Goal: Task Accomplishment & Management: Complete application form

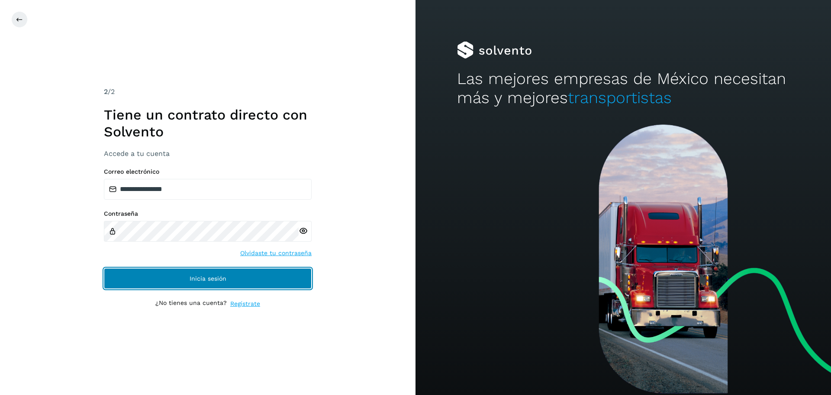
click at [261, 273] on button "Inicia sesión" at bounding box center [208, 278] width 208 height 21
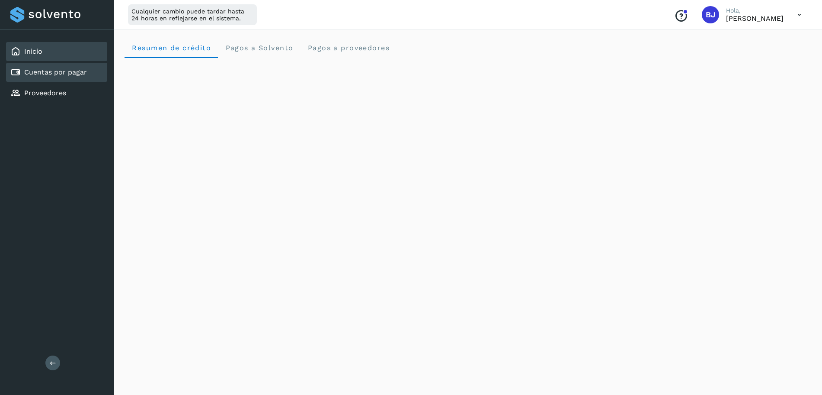
click at [34, 70] on link "Cuentas por pagar" at bounding box center [55, 72] width 63 height 8
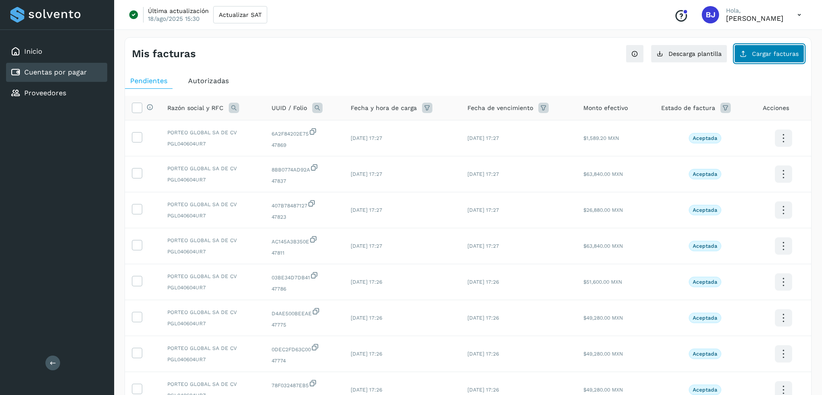
click at [753, 62] on button "Cargar facturas" at bounding box center [770, 54] width 70 height 18
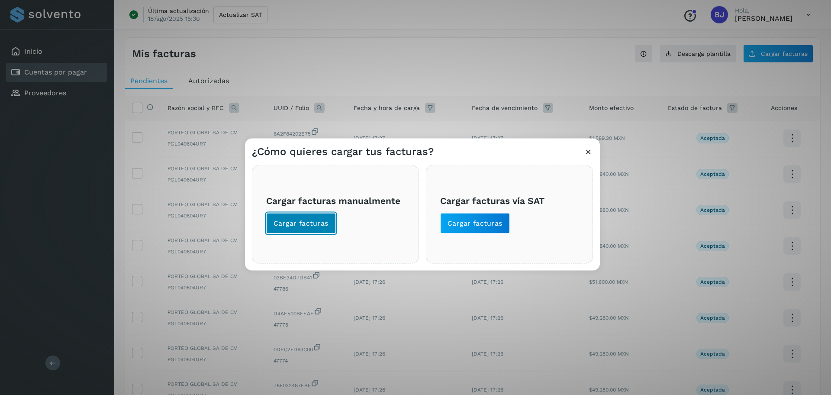
click at [282, 216] on button "Cargar facturas" at bounding box center [301, 223] width 70 height 21
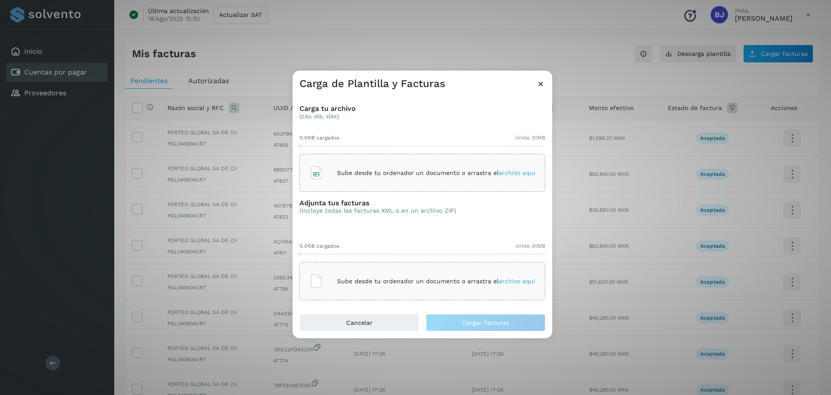
click at [392, 165] on div "Sube desde tu ordenador un documento o arrastra el archivo aquí" at bounding box center [422, 172] width 226 height 23
click at [462, 171] on p "Sube desde tu ordenador un documento o arrastra el archivo aquí" at bounding box center [436, 172] width 198 height 7
click at [379, 284] on p "Sube desde tu ordenador un documento o arrastra el archivo aquí" at bounding box center [436, 280] width 198 height 7
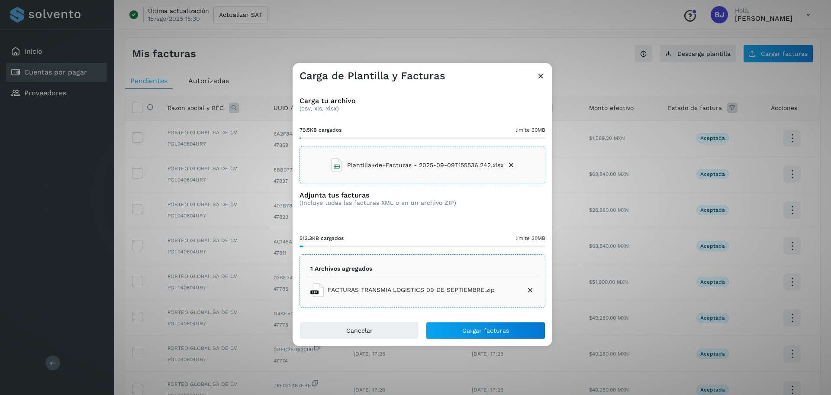
click at [527, 289] on icon at bounding box center [530, 290] width 9 height 9
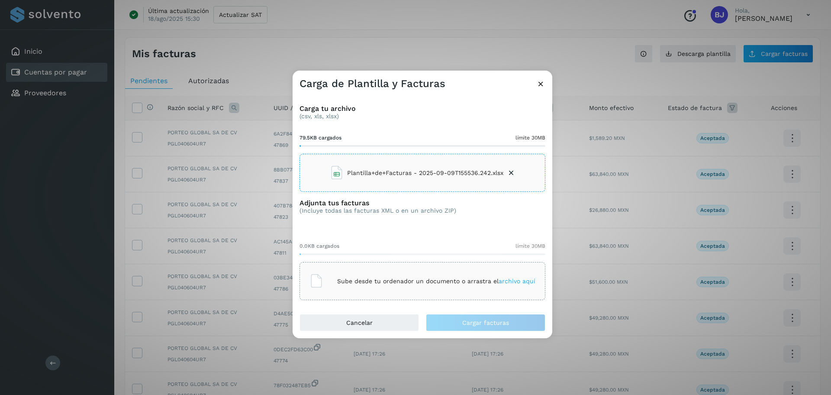
click at [413, 273] on div "Sube desde tu ordenador un documento o arrastra el archivo aquí" at bounding box center [422, 280] width 226 height 23
click at [378, 276] on div "Sube desde tu ordenador un documento o arrastra el archivo aquí" at bounding box center [422, 280] width 226 height 23
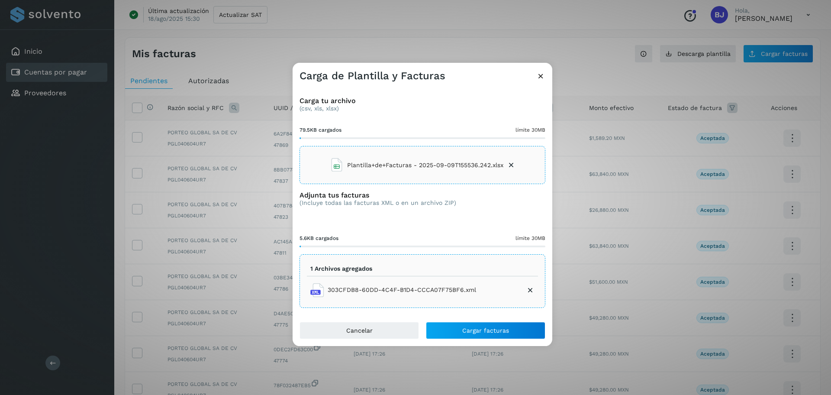
click at [344, 292] on span "303CFDB8-60DD-4C4F-B1D4-CCCA07F75BF6.xml" at bounding box center [401, 289] width 148 height 9
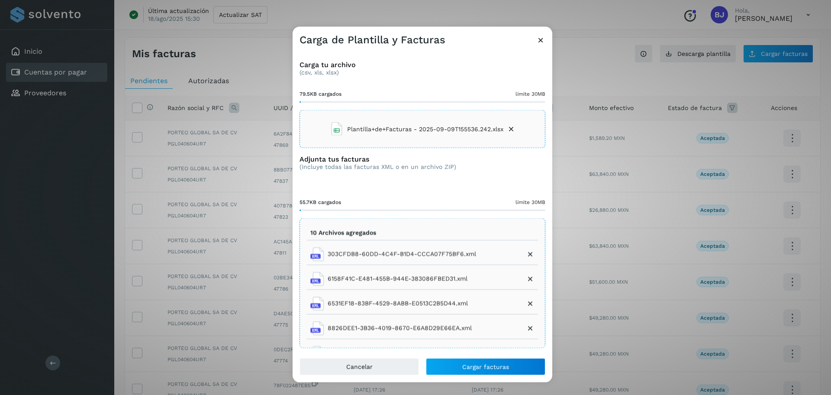
click at [371, 250] on span "303CFDB8-60DD-4C4F-B1D4-CCCA07F75BF6.xml" at bounding box center [401, 253] width 148 height 9
click at [482, 370] on button "Cargar facturas" at bounding box center [485, 365] width 119 height 17
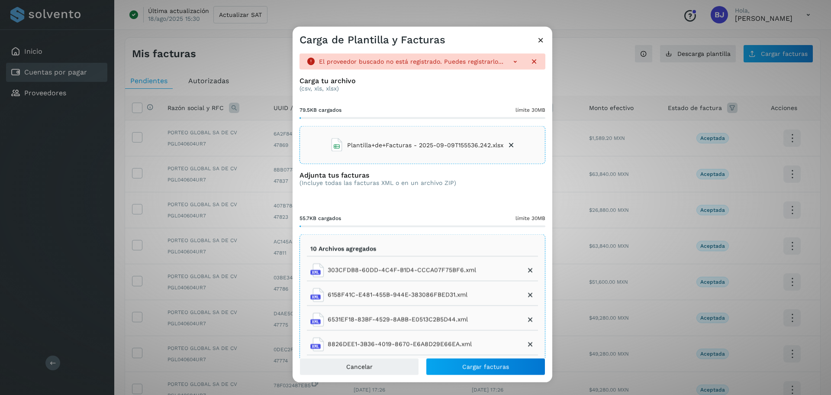
click at [507, 139] on li "Plantilla+de+Facturas - 2025-09-09T155536.242.xlsx" at bounding box center [423, 144] width 186 height 23
click at [488, 366] on span "Cargar facturas" at bounding box center [485, 366] width 47 height 6
click at [542, 36] on icon at bounding box center [540, 39] width 9 height 9
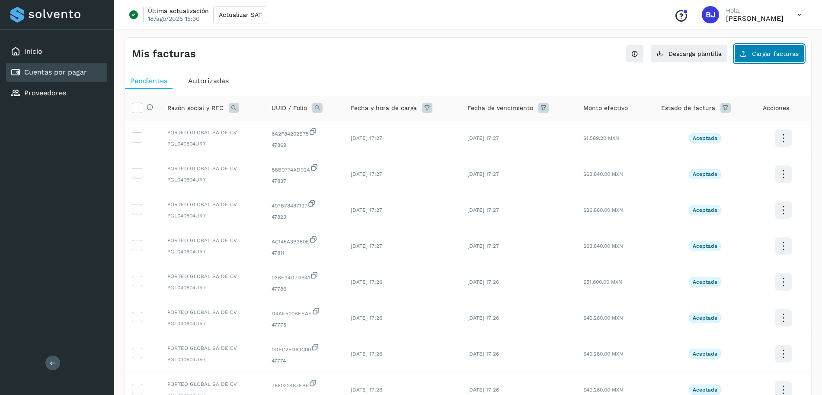
click at [763, 60] on button "Cargar facturas" at bounding box center [770, 54] width 70 height 18
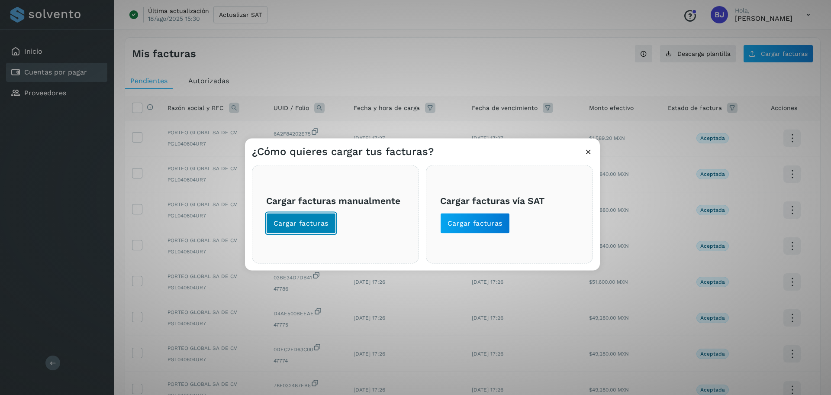
click at [324, 221] on span "Cargar facturas" at bounding box center [300, 223] width 55 height 10
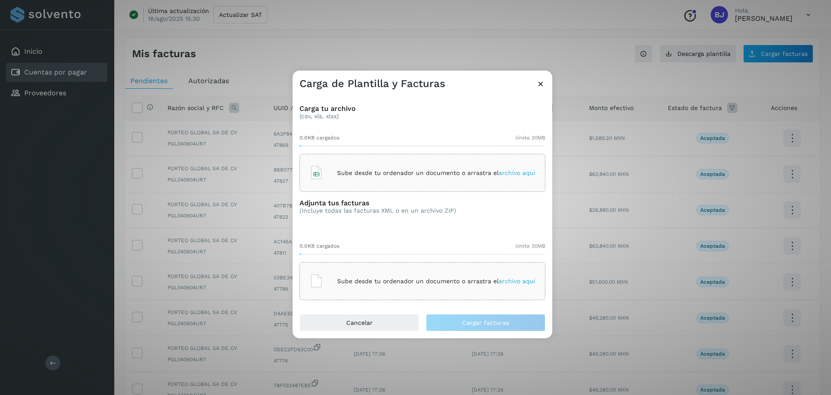
click at [360, 166] on div "Sube desde tu ordenador un documento o arrastra el archivo aquí" at bounding box center [422, 172] width 226 height 23
click at [364, 276] on div "Sube desde tu ordenador un documento o arrastra el archivo aquí" at bounding box center [422, 280] width 226 height 23
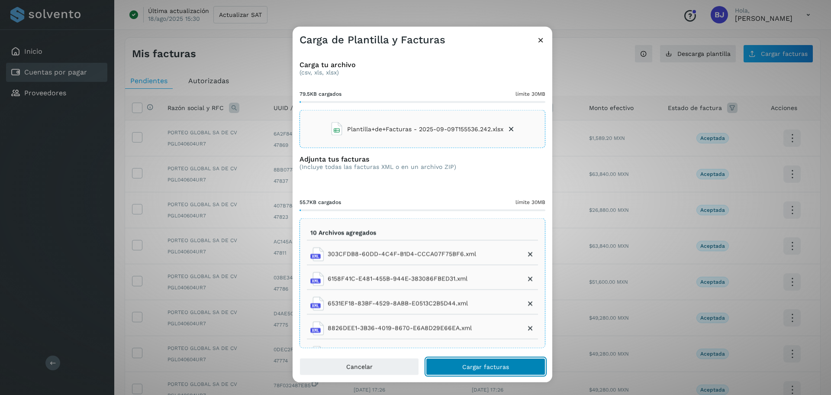
click at [502, 370] on button "Cargar facturas" at bounding box center [485, 365] width 119 height 17
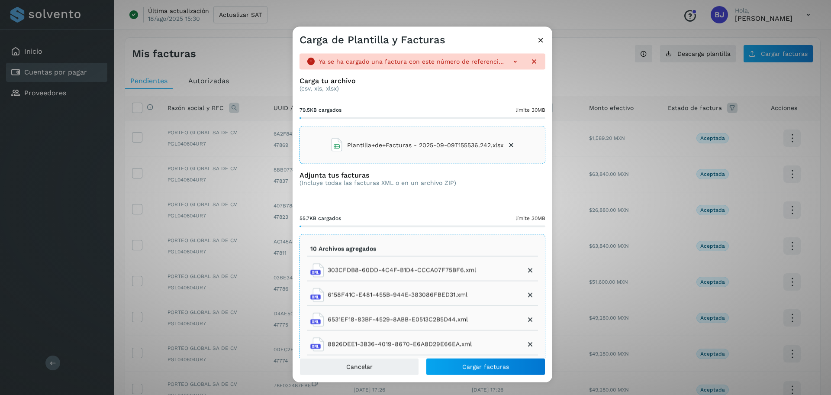
drag, startPoint x: 543, startPoint y: 39, endPoint x: 539, endPoint y: 43, distance: 6.1
click at [539, 41] on icon at bounding box center [540, 39] width 9 height 9
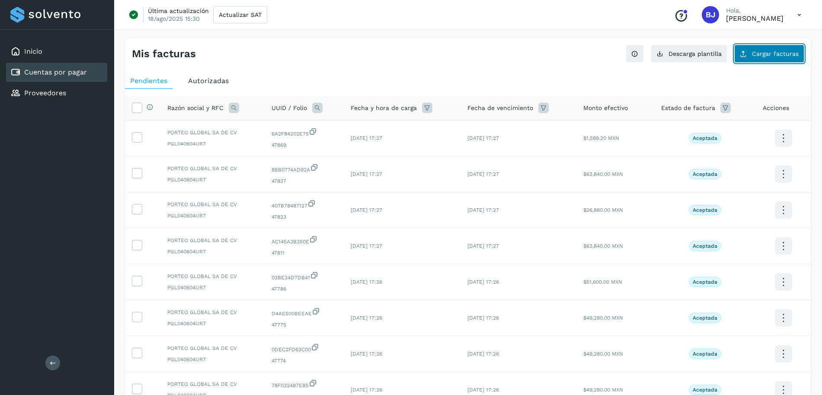
click at [764, 61] on button "Cargar facturas" at bounding box center [770, 54] width 70 height 18
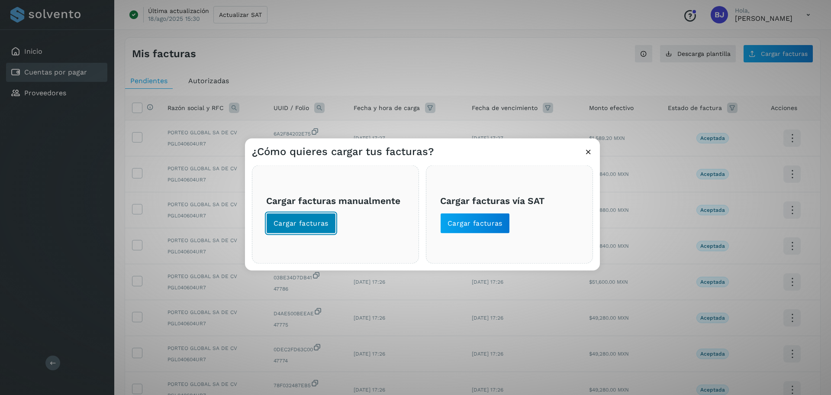
click at [328, 218] on button "Cargar facturas" at bounding box center [301, 223] width 70 height 21
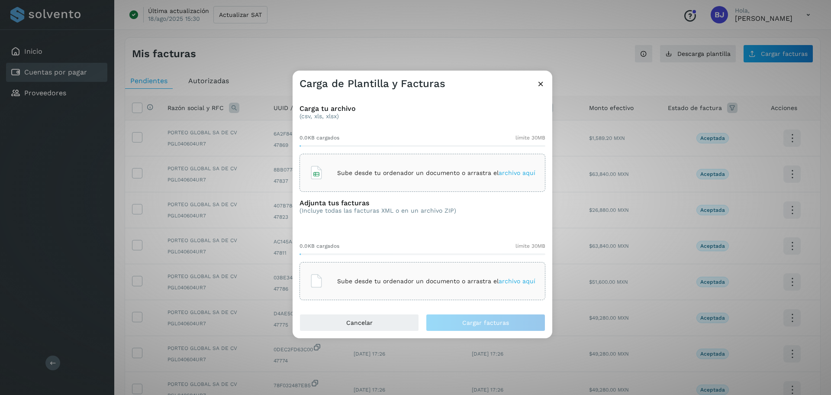
click at [362, 164] on div "Sube desde tu ordenador un documento o arrastra el archivo aquí" at bounding box center [422, 172] width 226 height 23
click at [369, 288] on div "Sube desde tu ordenador un documento o arrastra el archivo aquí" at bounding box center [422, 280] width 226 height 23
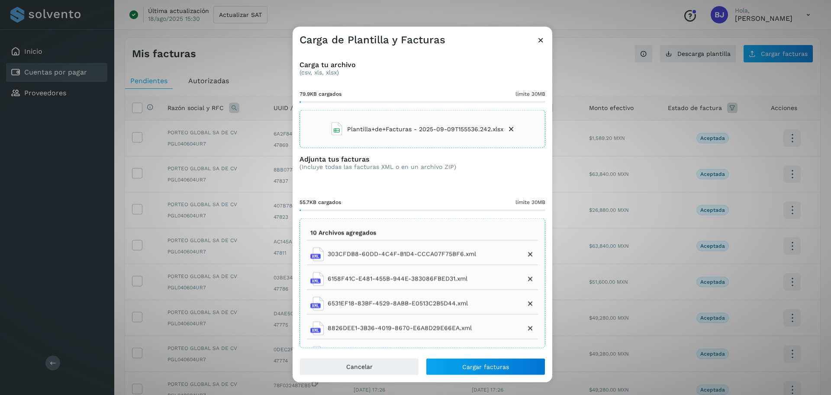
click at [500, 354] on div "Carga tu archivo (csv, xls, xlsx) 79.9KB cargados límite 30MB Plantilla+de+Fact…" at bounding box center [422, 202] width 260 height 311
click at [503, 363] on span "Cargar facturas" at bounding box center [485, 366] width 47 height 6
